Goal: Transaction & Acquisition: Purchase product/service

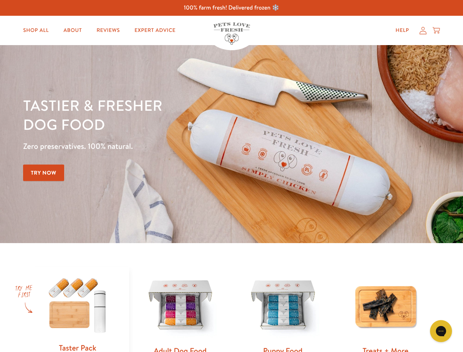
click at [231, 176] on div "Tastier & fresher dog food Zero preservatives. 100% natural. Try Now" at bounding box center [162, 144] width 278 height 97
click at [441, 331] on icon "Gorgias live chat" at bounding box center [440, 330] width 7 height 7
